Goal: Book appointment/travel/reservation

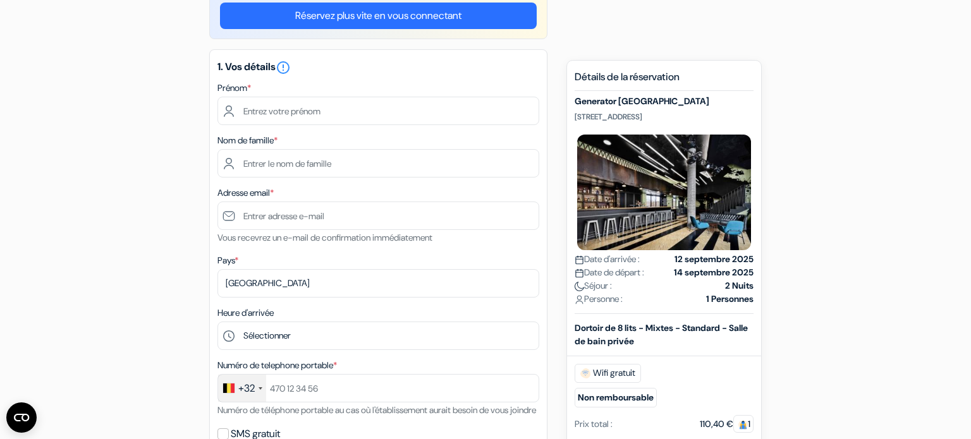
scroll to position [125, 0]
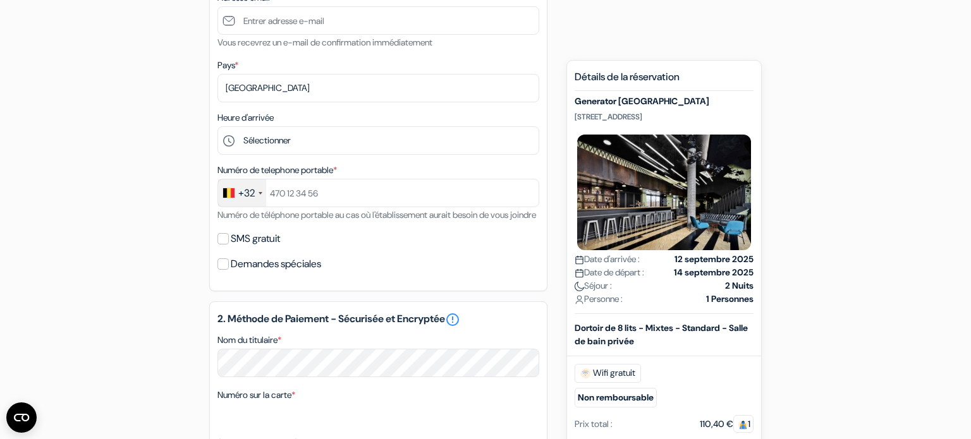
scroll to position [338, 0]
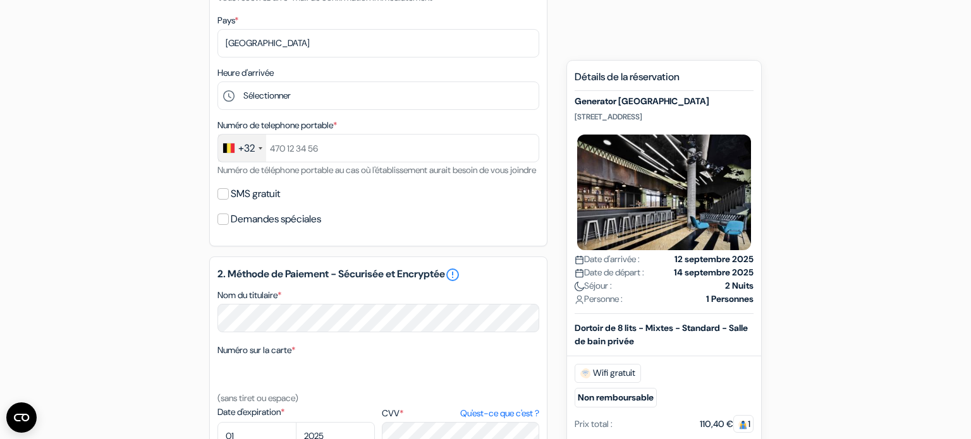
click at [829, 281] on div "add_box Generator Hamburg Steintorplatz 3, Hambourg, Allemagne Détails de l'éta…" at bounding box center [485, 269] width 834 height 1034
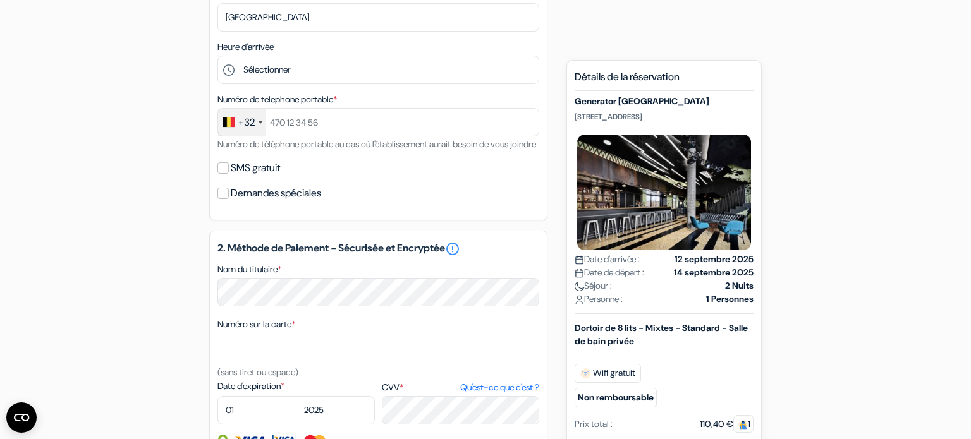
scroll to position [389, 0]
drag, startPoint x: 576, startPoint y: 116, endPoint x: 714, endPoint y: 119, distance: 138.4
click at [714, 119] on p "Steintorplatz 3, Hambourg, Allemagne" at bounding box center [663, 117] width 179 height 10
copy p "Steintorplatz 3, Hambourg, Allemagne"
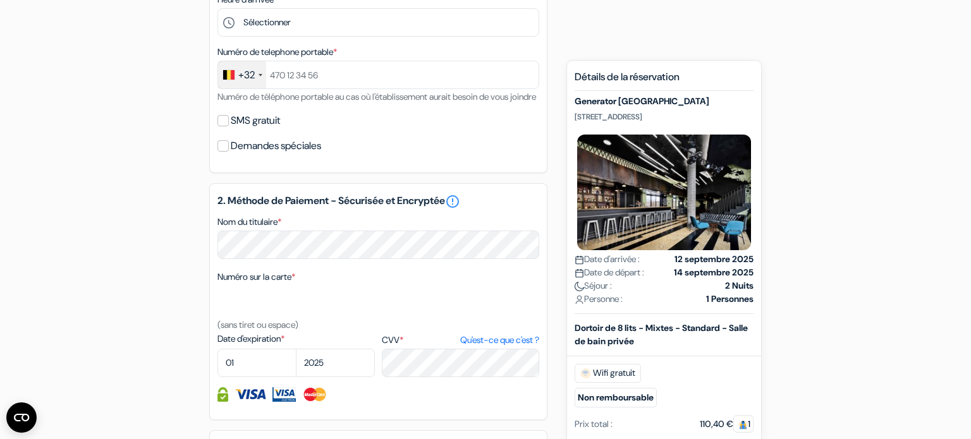
scroll to position [439, 0]
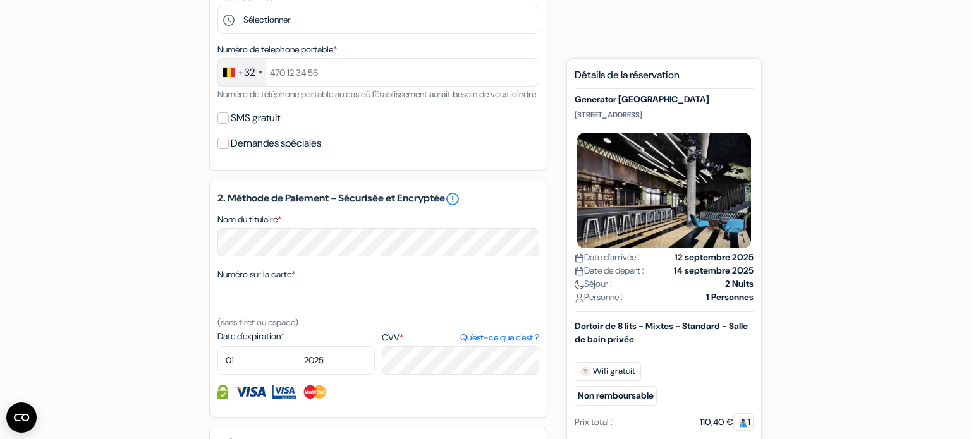
click at [782, 220] on div "add_box Generator Hamburg Steintorplatz 3, Hambourg, Allemagne Détails de l'éta…" at bounding box center [485, 193] width 834 height 1034
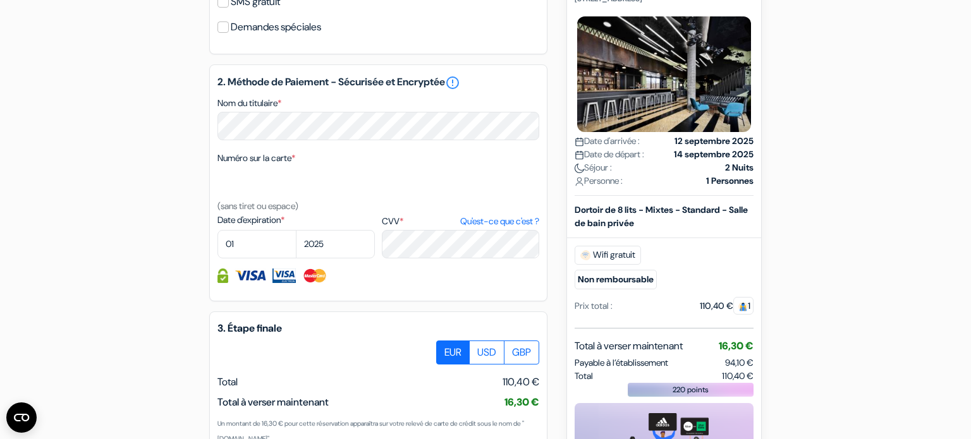
scroll to position [641, 0]
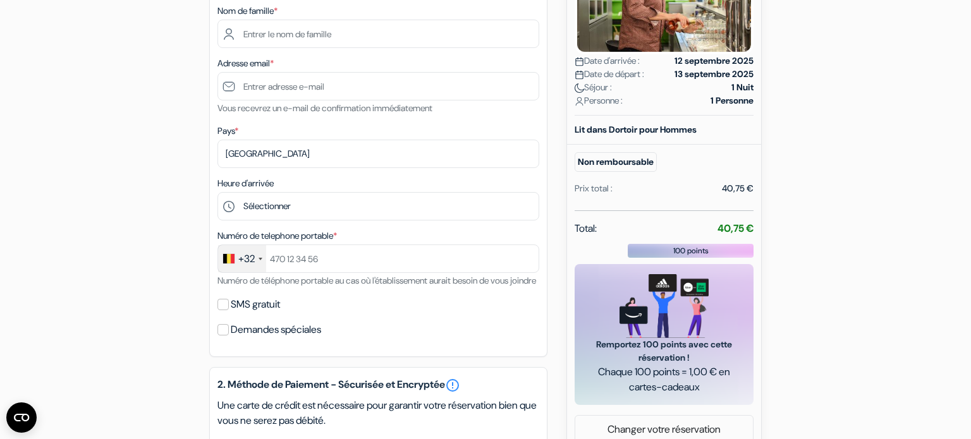
scroll to position [227, 0]
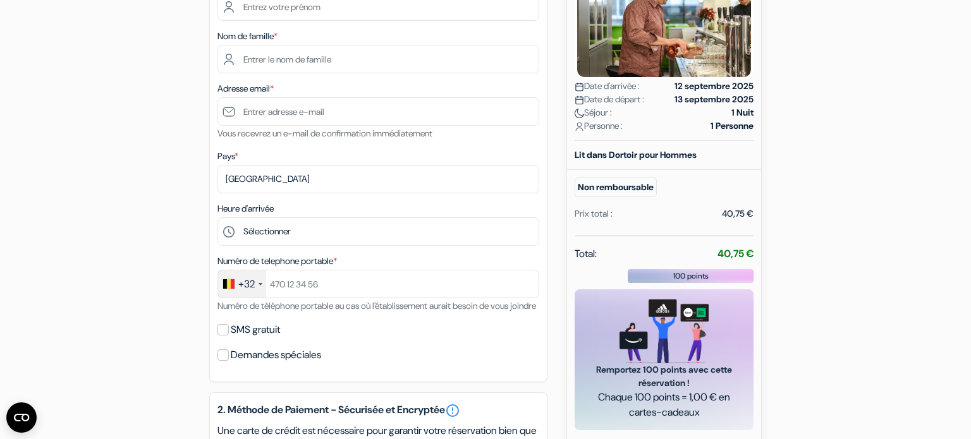
click at [127, 187] on div "add_box Auberge De Ploate [STREET_ADDRESS] Détails de l'établissement X *" at bounding box center [485, 364] width 834 height 952
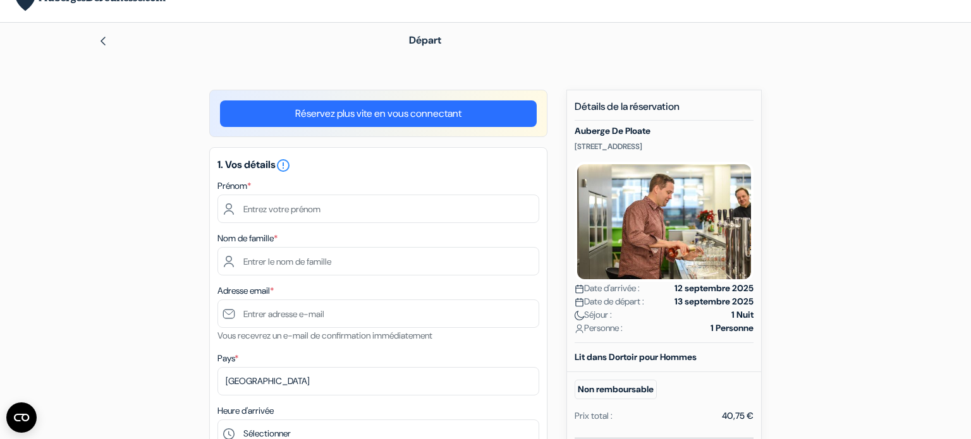
scroll to position [0, 0]
